Goal: Information Seeking & Learning: Learn about a topic

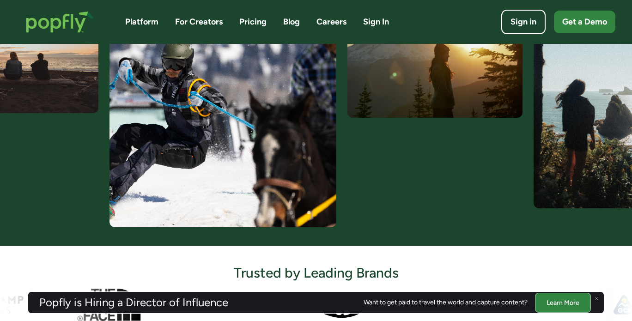
scroll to position [280, 0]
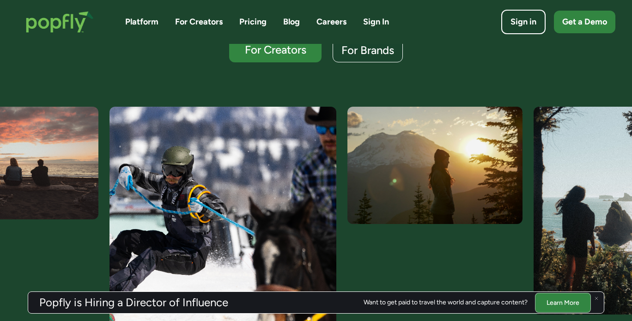
click at [191, 22] on link "For Creators" at bounding box center [199, 22] width 48 height 12
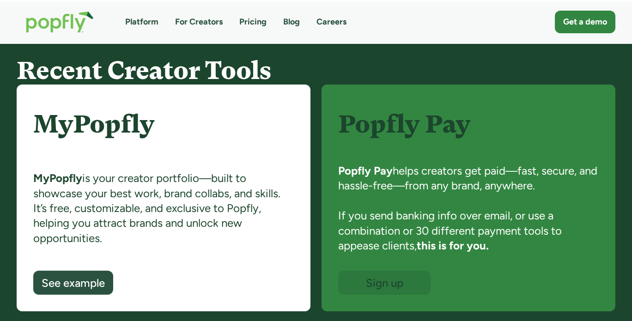
scroll to position [606, 0]
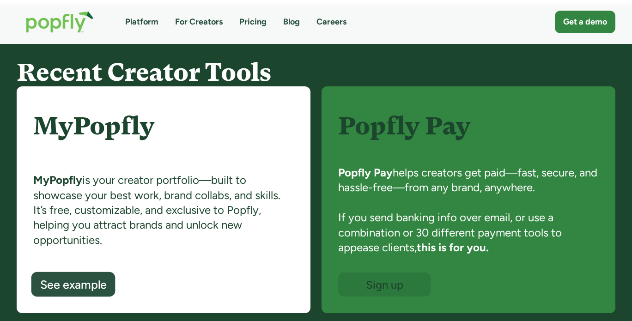
click at [77, 286] on div "See example" at bounding box center [73, 285] width 66 height 12
click at [57, 22] on img "home" at bounding box center [60, 22] width 86 height 40
